Goal: Transaction & Acquisition: Obtain resource

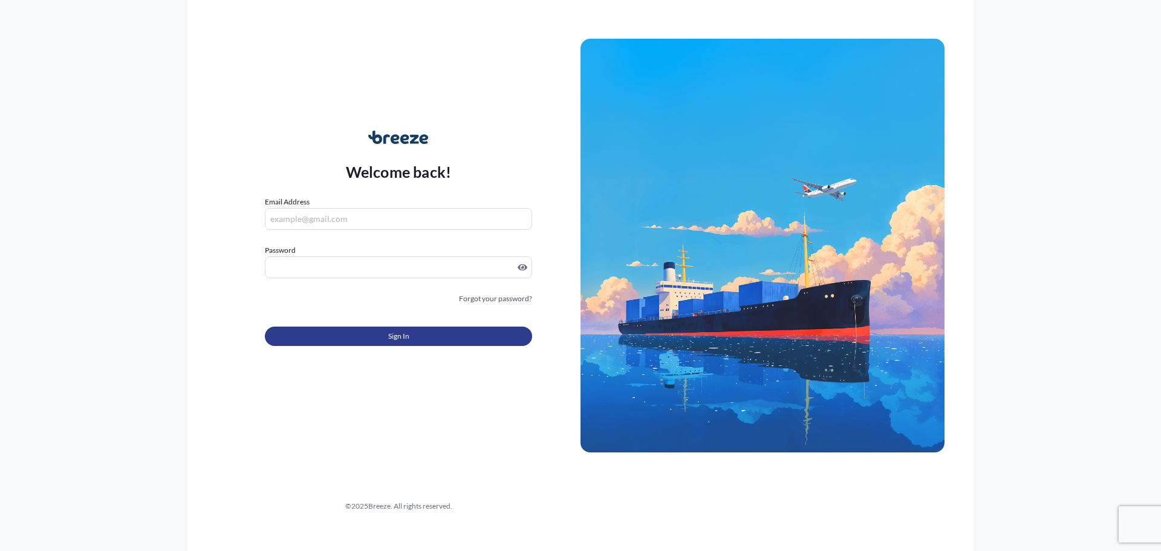
type input "[PERSON_NAME][EMAIL_ADDRESS][DOMAIN_NAME]"
click at [417, 343] on button "Sign In" at bounding box center [398, 335] width 267 height 19
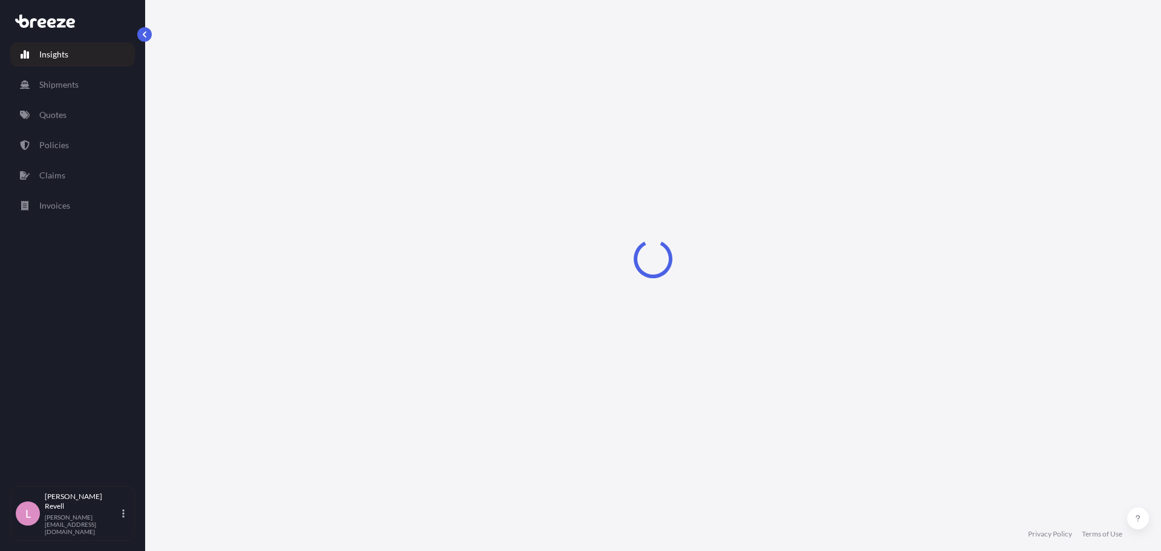
select select "2025"
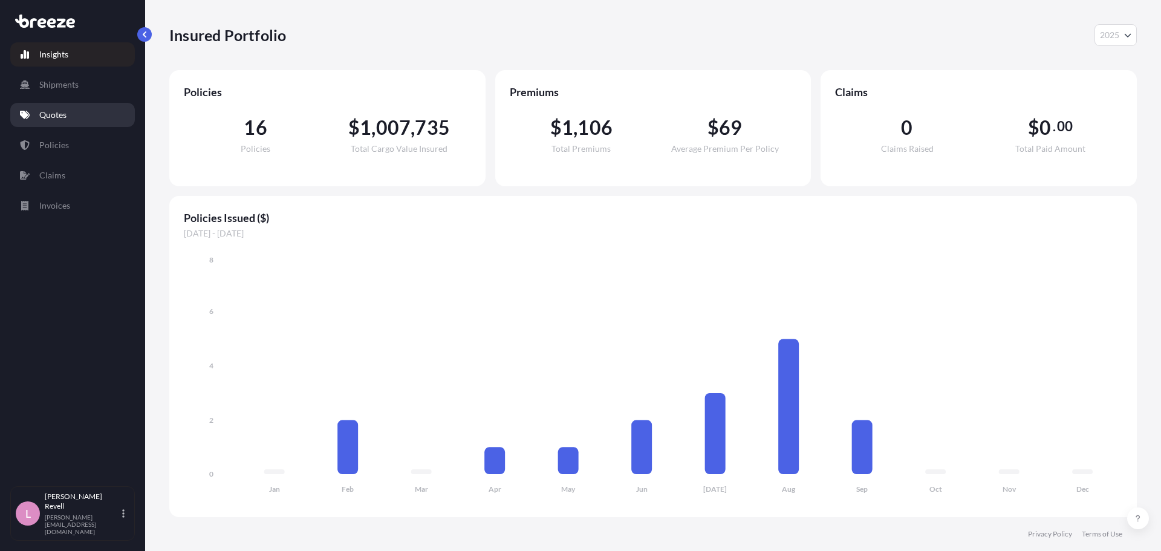
click at [47, 111] on p "Quotes" at bounding box center [52, 115] width 27 height 12
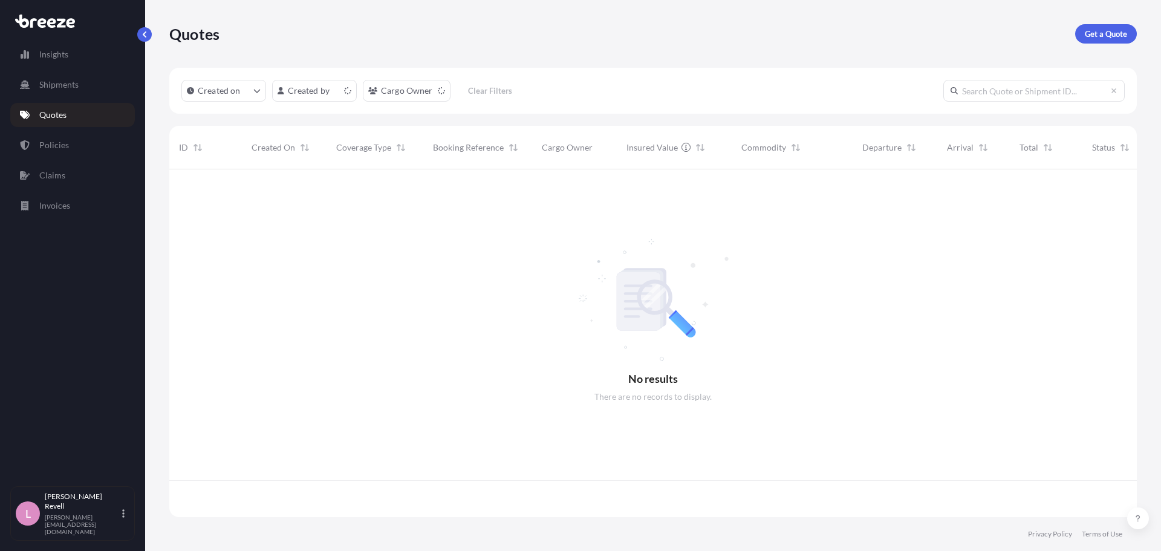
scroll to position [345, 958]
click at [1093, 35] on p "Get a Quote" at bounding box center [1106, 34] width 42 height 12
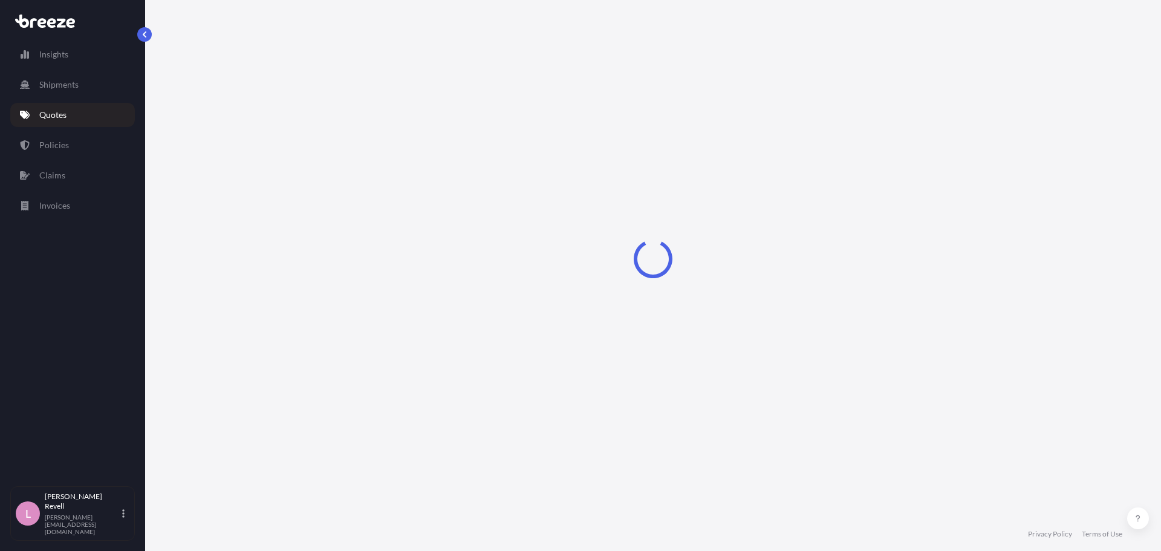
select select "Sea"
select select "1"
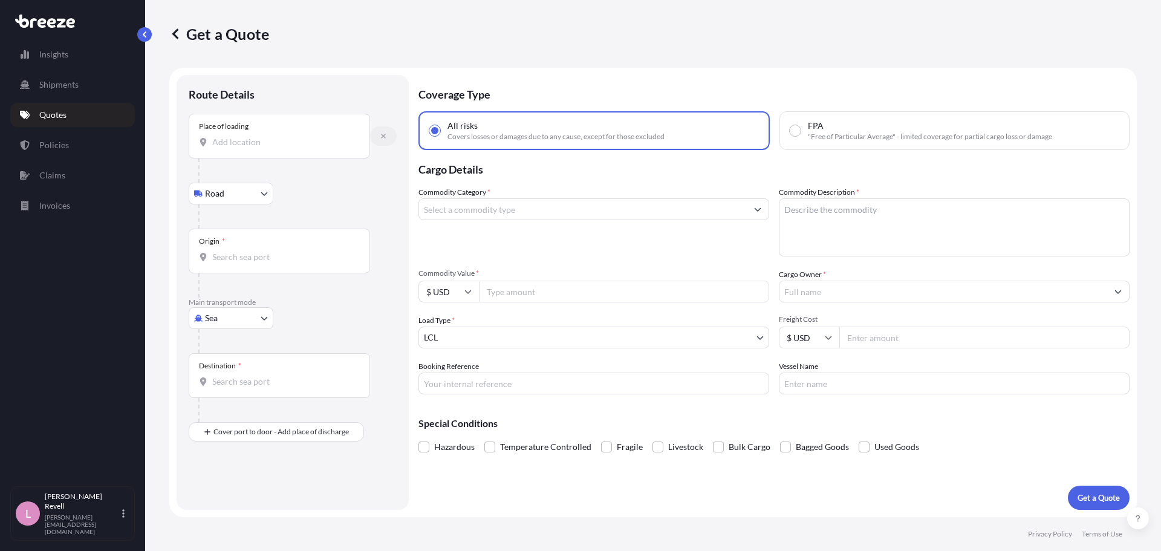
click at [381, 140] on button "button" at bounding box center [383, 135] width 27 height 19
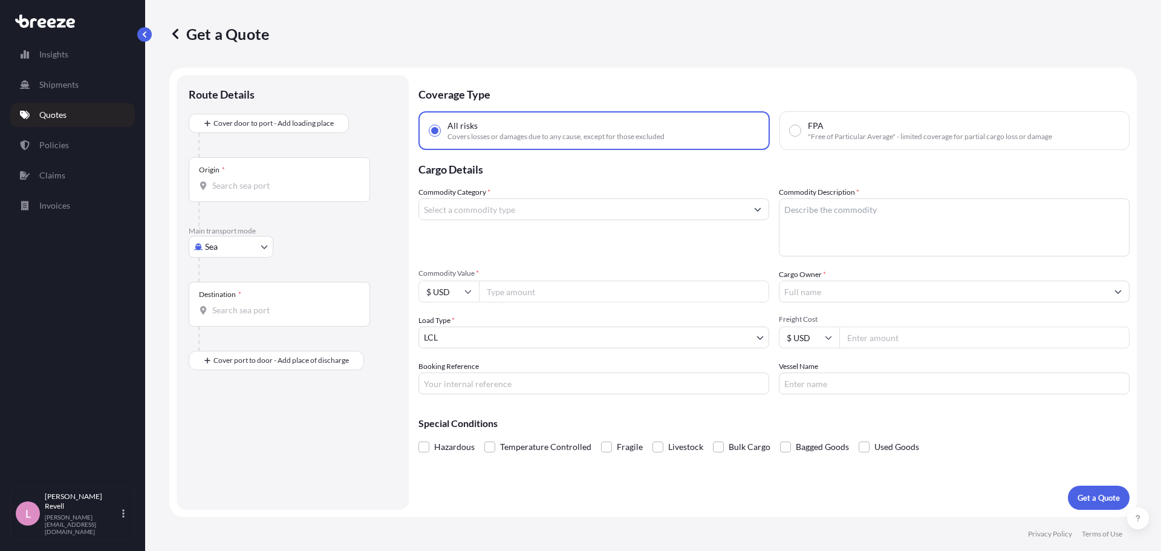
click at [245, 242] on body "Insights Shipments Quotes Policies Claims Invoices L [PERSON_NAME] [PERSON_NAME…" at bounding box center [580, 275] width 1161 height 551
click at [231, 325] on div "Road" at bounding box center [230, 322] width 75 height 22
select select "Road"
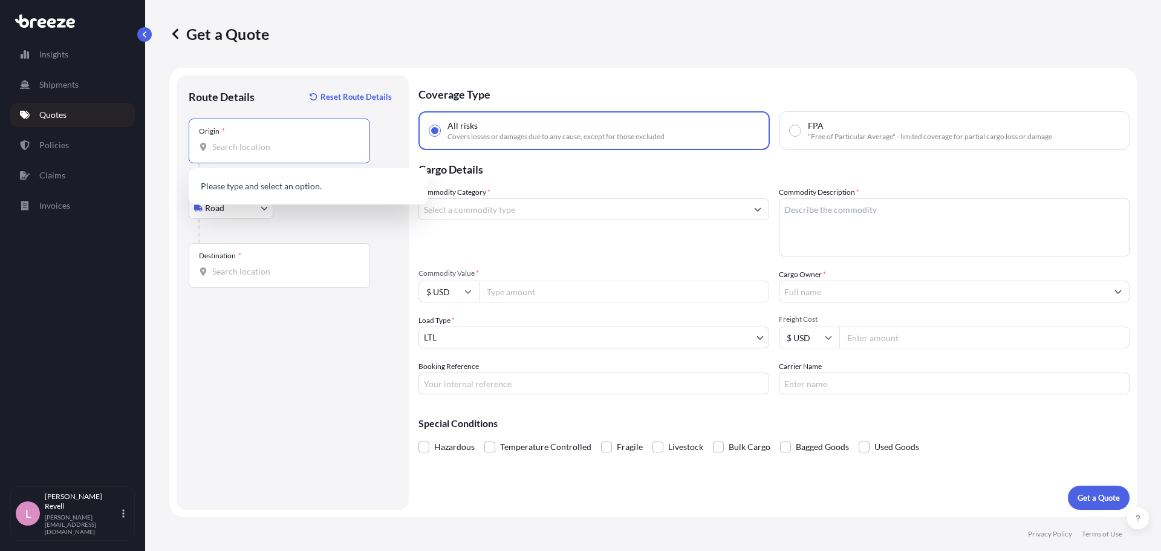
click at [303, 149] on input "Origin *" at bounding box center [283, 147] width 143 height 12
click at [239, 148] on input "Origin * Please select an origin" at bounding box center [283, 147] width 143 height 12
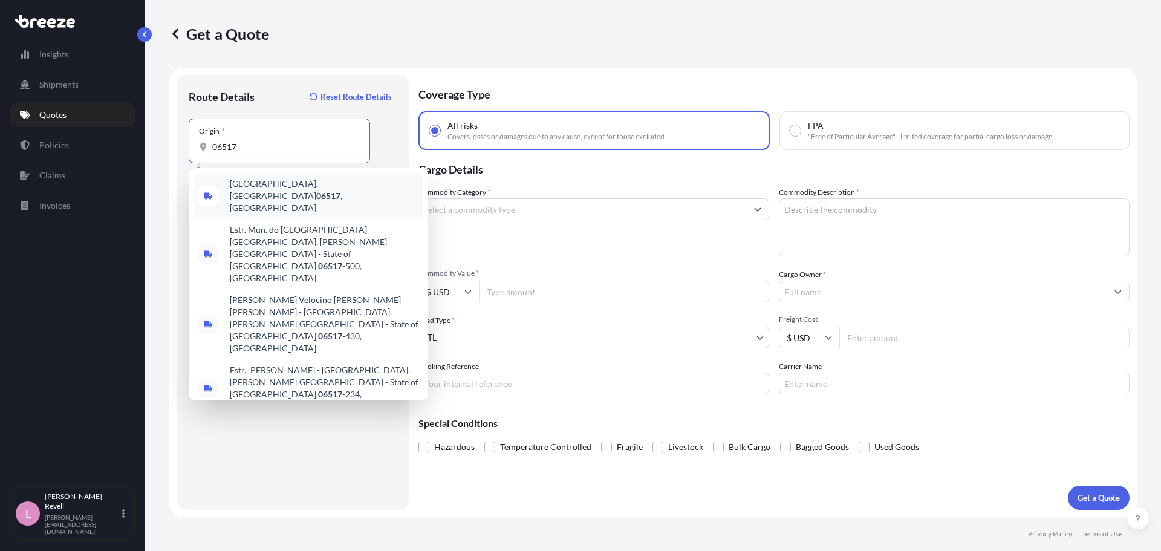
drag, startPoint x: 243, startPoint y: 145, endPoint x: 53, endPoint y: 143, distance: 190.5
click at [53, 143] on div "Insights Shipments Quotes Policies Claims Invoices L [PERSON_NAME] [PERSON_NAME…" at bounding box center [580, 275] width 1161 height 551
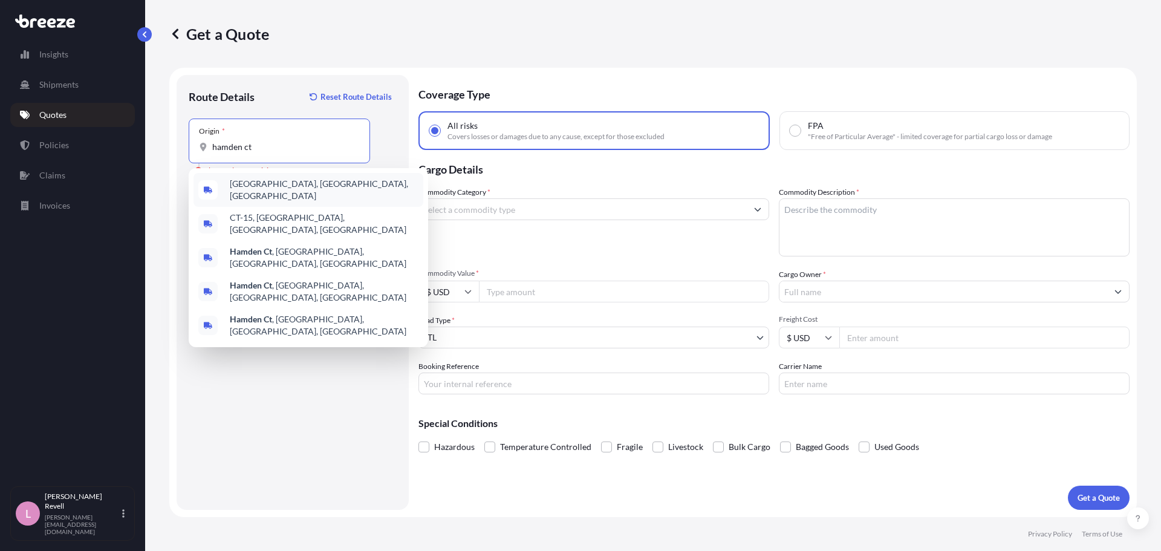
click at [311, 193] on div "[GEOGRAPHIC_DATA], [GEOGRAPHIC_DATA], [GEOGRAPHIC_DATA]" at bounding box center [308, 190] width 230 height 34
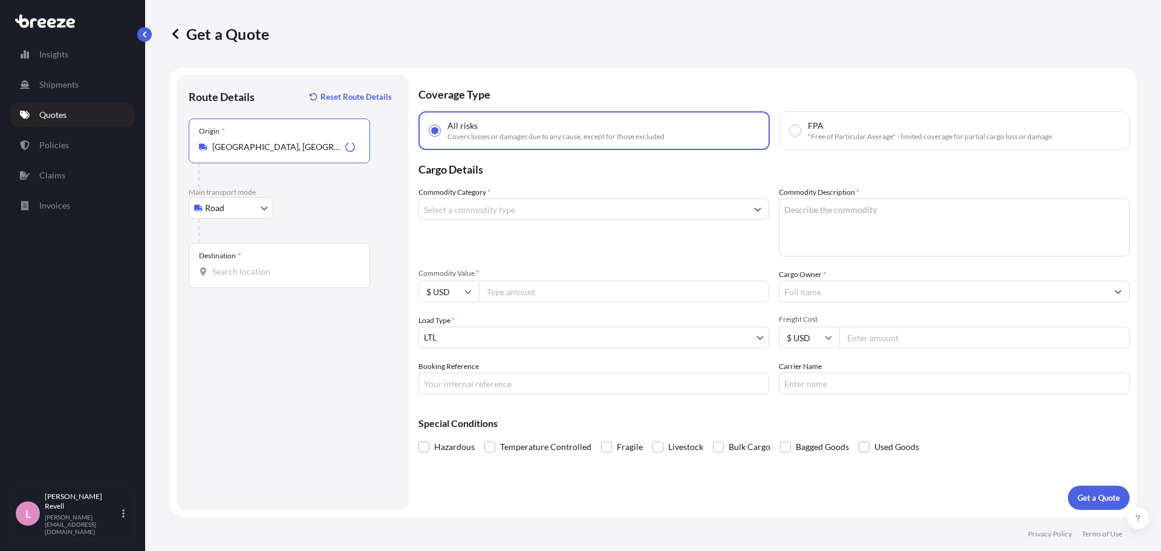
type input "[GEOGRAPHIC_DATA], [GEOGRAPHIC_DATA], [GEOGRAPHIC_DATA]"
click at [272, 253] on div "Destination *" at bounding box center [279, 265] width 181 height 45
click at [272, 265] on input "Destination *" at bounding box center [283, 271] width 143 height 12
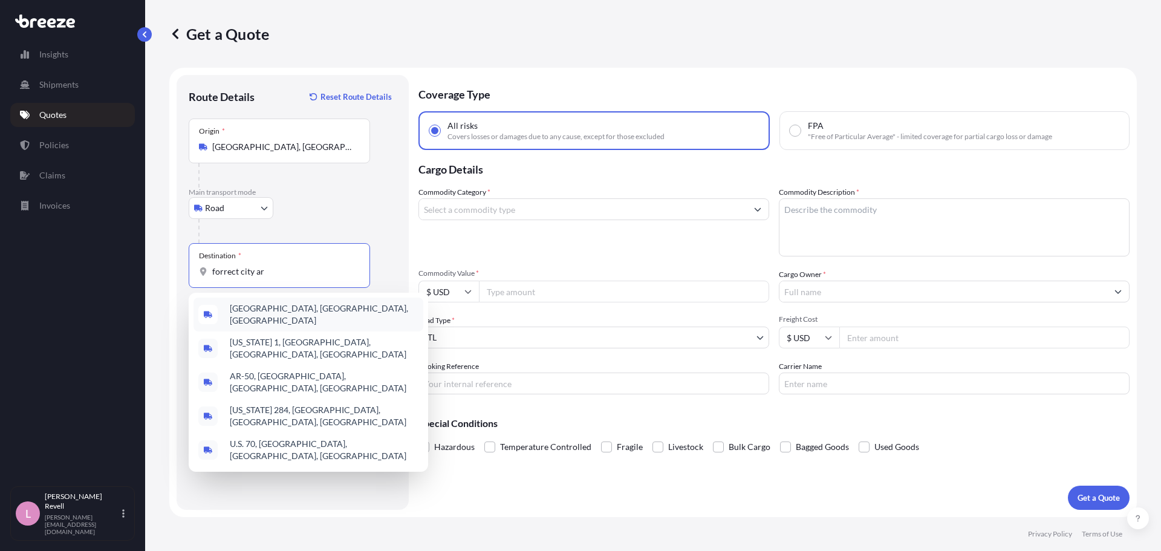
click at [267, 318] on div "[GEOGRAPHIC_DATA], [GEOGRAPHIC_DATA], [GEOGRAPHIC_DATA]" at bounding box center [308, 314] width 230 height 34
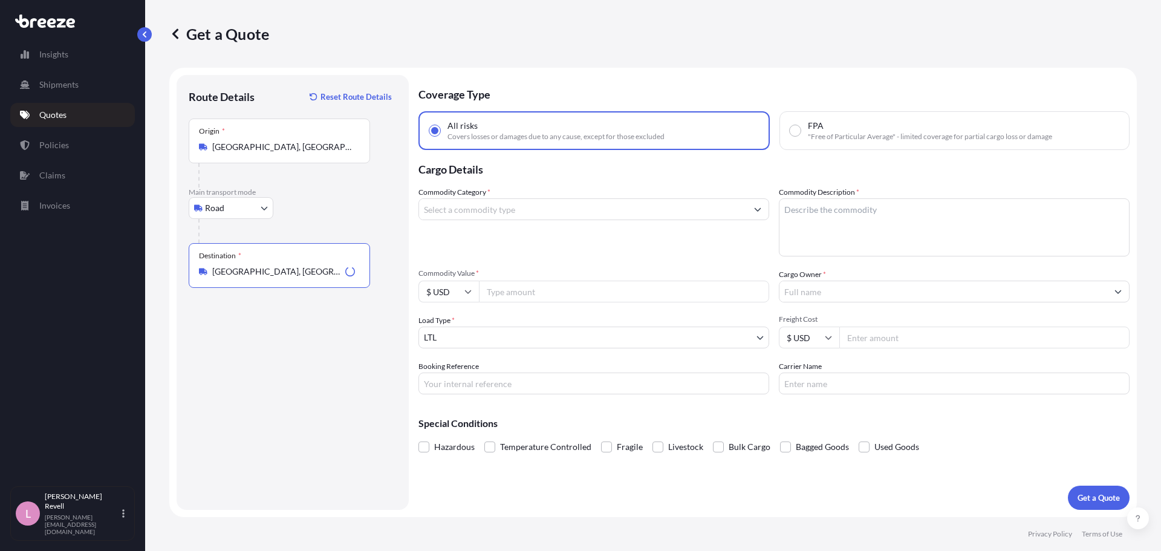
type input "[GEOGRAPHIC_DATA], [GEOGRAPHIC_DATA], [GEOGRAPHIC_DATA]"
click at [499, 211] on input "Commodity Category *" at bounding box center [583, 209] width 328 height 22
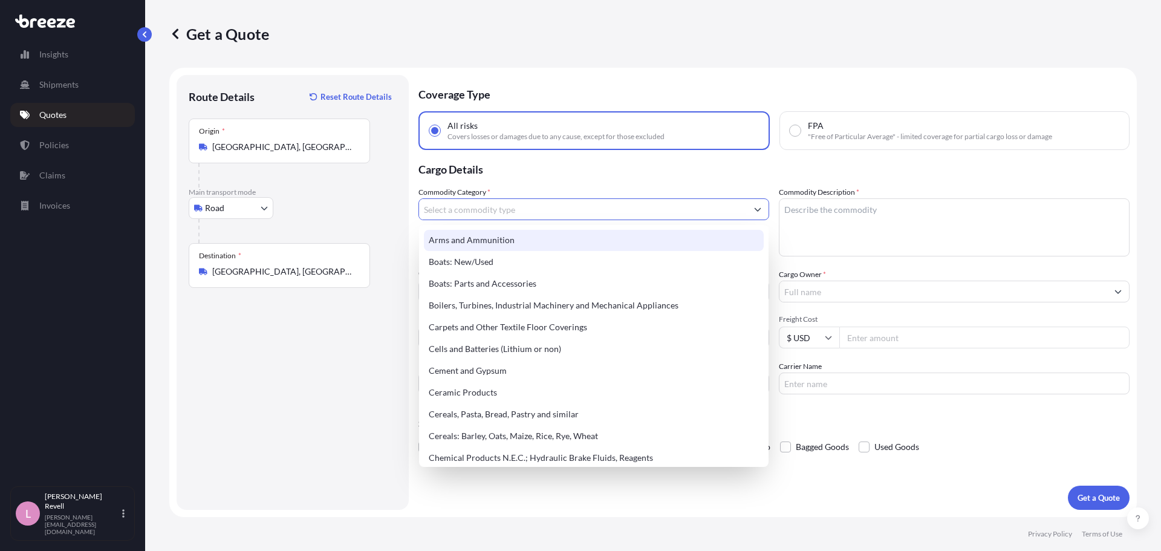
scroll to position [181, 0]
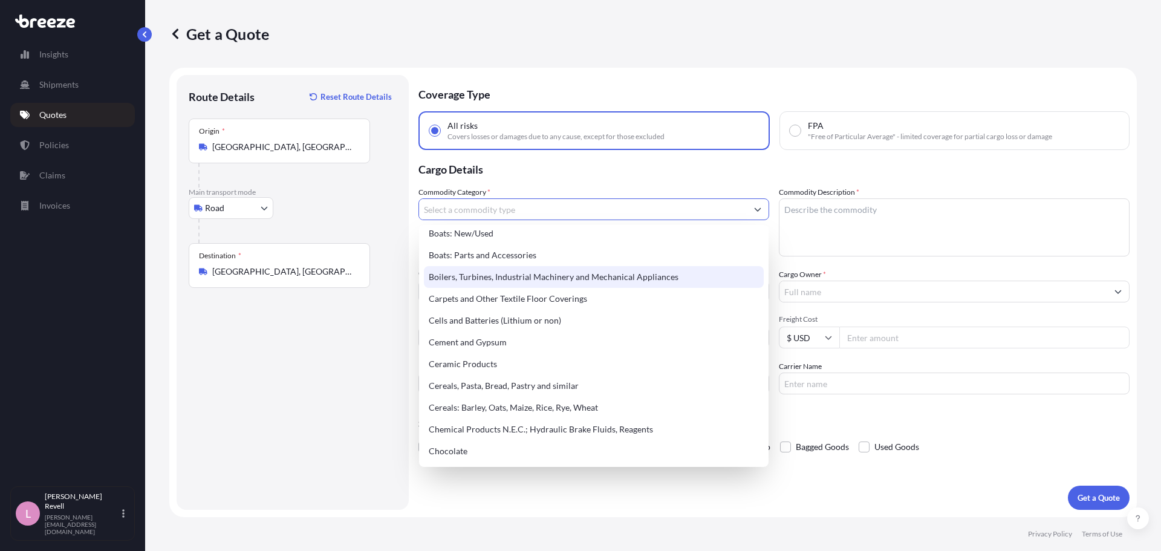
click at [642, 278] on div "Boilers, Turbines, Industrial Machinery and Mechanical Appliances" at bounding box center [594, 277] width 340 height 22
type input "Boilers, Turbines, Industrial Machinery and Mechanical Appliances"
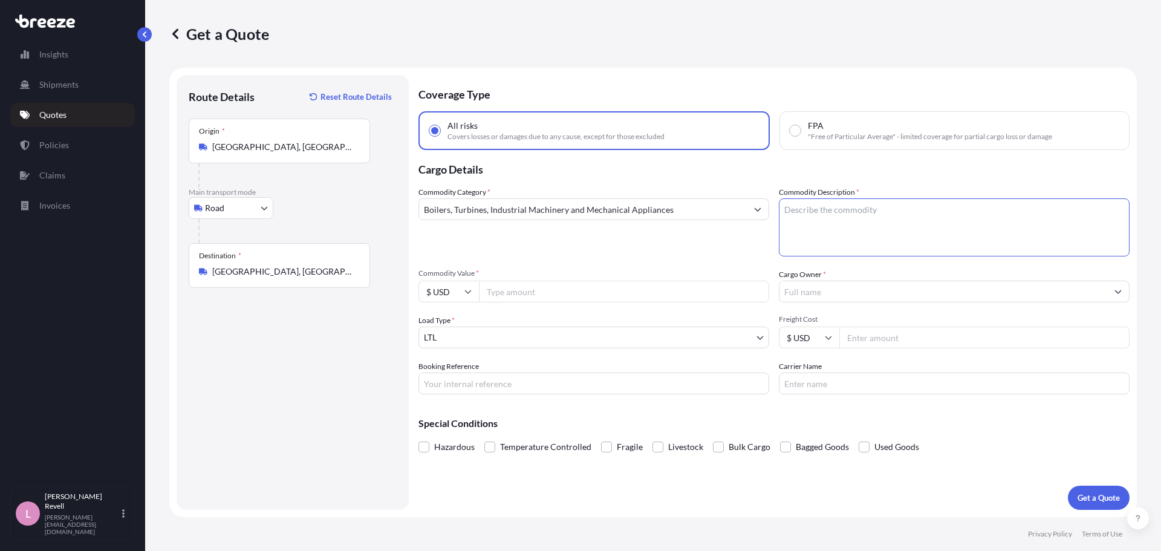
click at [833, 213] on textarea "Commodity Description *" at bounding box center [954, 227] width 351 height 58
click at [863, 205] on textarea "Commodity Description *" at bounding box center [954, 227] width 351 height 58
